Goal: Task Accomplishment & Management: Manage account settings

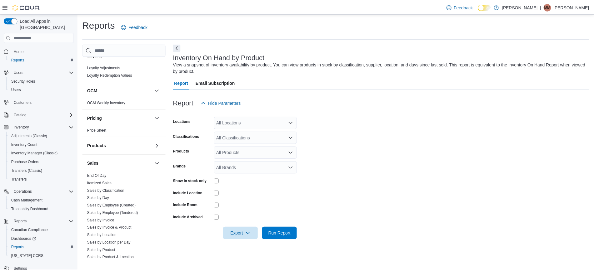
scroll to position [306, 0]
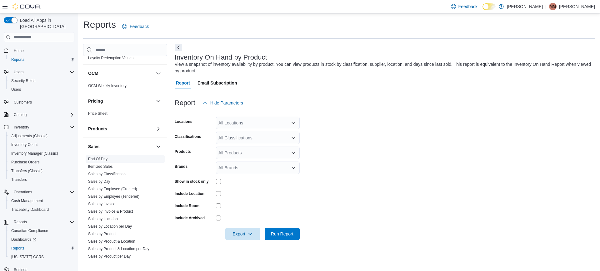
click at [103, 159] on link "End Of Day" at bounding box center [97, 159] width 19 height 4
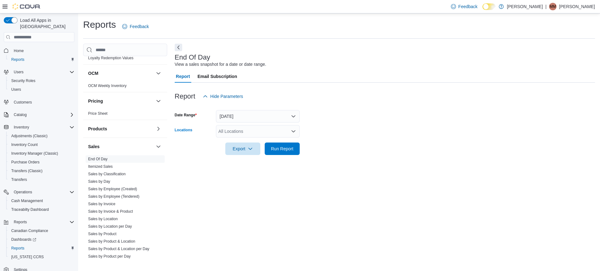
click at [249, 130] on div "All Locations" at bounding box center [258, 131] width 84 height 12
click at [252, 149] on span "[PERSON_NAME]" at bounding box center [247, 151] width 36 height 6
click at [320, 155] on div at bounding box center [385, 158] width 420 height 7
click at [282, 146] on span "Run Report" at bounding box center [282, 149] width 22 height 6
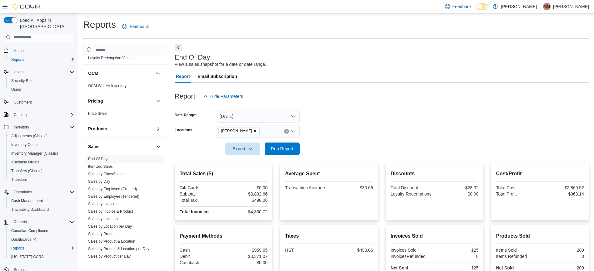
scroll to position [58, 0]
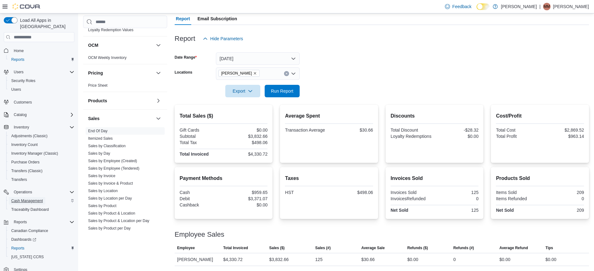
click at [45, 197] on link "Cash Management" at bounding box center [27, 200] width 37 height 7
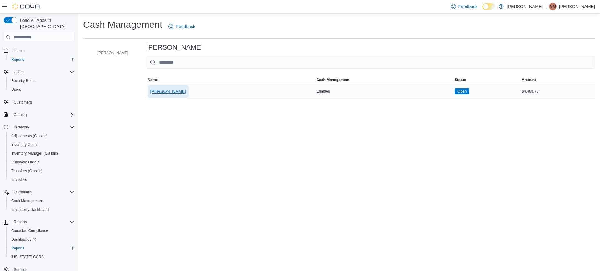
click at [186, 92] on span "Kush Korner Cannabis" at bounding box center [168, 91] width 36 height 6
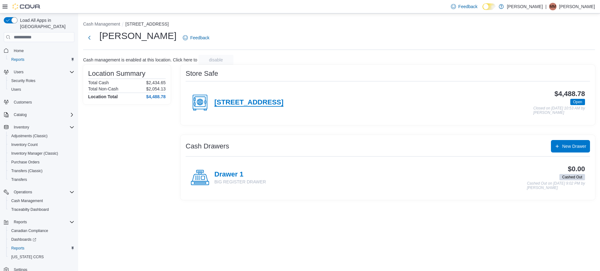
click at [236, 99] on h4 "2807 Lake Shore Blvd W., Etobicoke, ON M8V 2X8" at bounding box center [248, 103] width 69 height 8
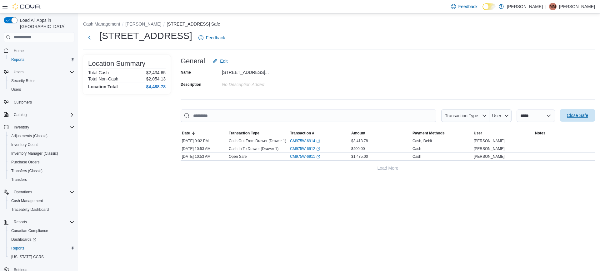
click at [583, 118] on span "Close Safe" at bounding box center [576, 115] width 21 height 6
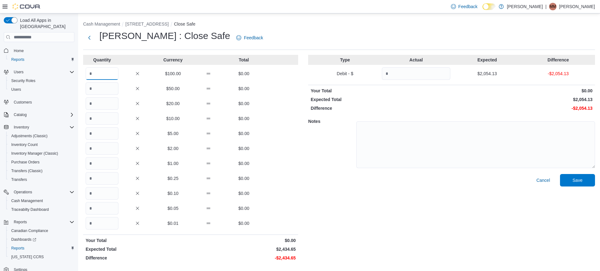
click at [116, 72] on input "Quantity" at bounding box center [102, 73] width 33 height 12
type input "**"
click at [105, 107] on input "Quantity" at bounding box center [102, 103] width 33 height 12
type input "*"
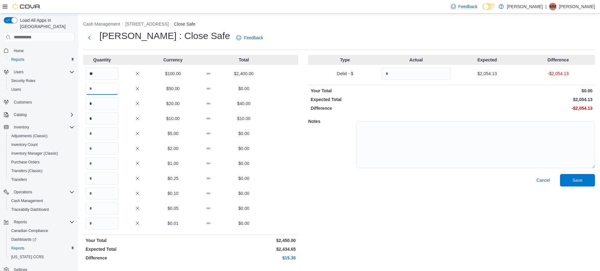
click at [102, 95] on input "Quantity" at bounding box center [102, 88] width 33 height 12
type input "*"
click at [102, 151] on input "Quantity" at bounding box center [102, 148] width 33 height 12
type input "*"
click at [104, 178] on input "Quantity" at bounding box center [102, 178] width 33 height 12
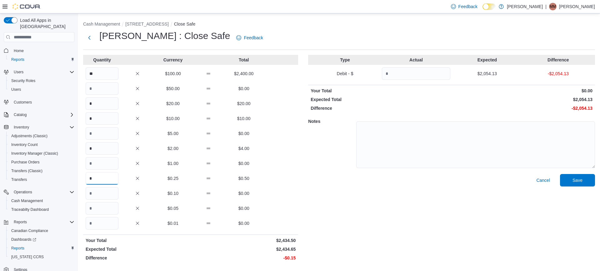
type input "*"
click at [107, 193] on input "Quantity" at bounding box center [102, 193] width 33 height 12
type input "*"
click at [106, 207] on input "Quantity" at bounding box center [102, 208] width 33 height 12
type input "*"
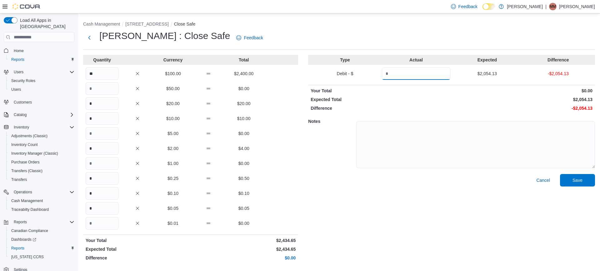
click at [440, 74] on input "Quantity" at bounding box center [416, 73] width 68 height 12
type input "*******"
click at [576, 179] on span "Save" at bounding box center [577, 180] width 10 height 6
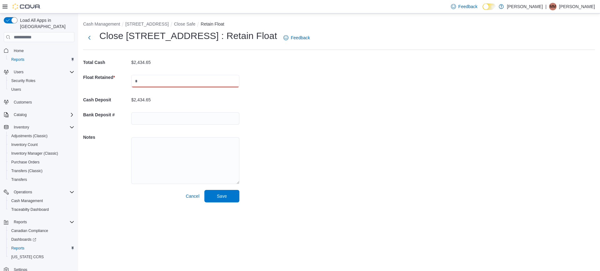
click at [211, 82] on input "text" at bounding box center [185, 81] width 108 height 12
type input "****"
click at [224, 197] on span "Save" at bounding box center [222, 196] width 10 height 6
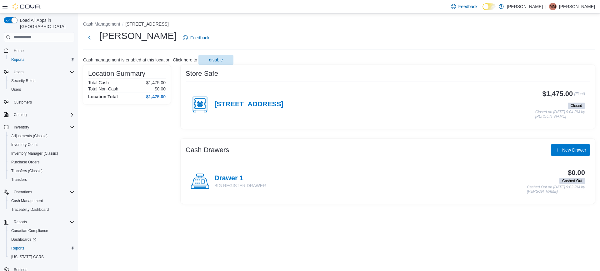
click at [573, 6] on p "[PERSON_NAME]" at bounding box center [577, 6] width 36 height 7
click at [565, 60] on button "Sign Out" at bounding box center [563, 61] width 57 height 10
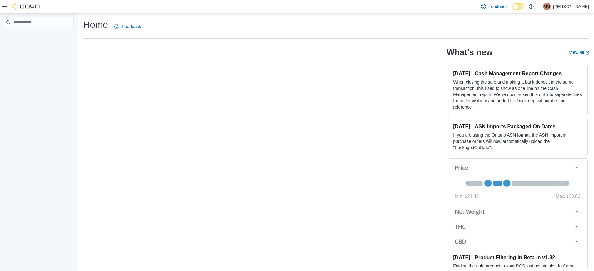
click at [586, 10] on p "[PERSON_NAME]" at bounding box center [571, 6] width 36 height 7
